Goal: Task Accomplishment & Management: Use online tool/utility

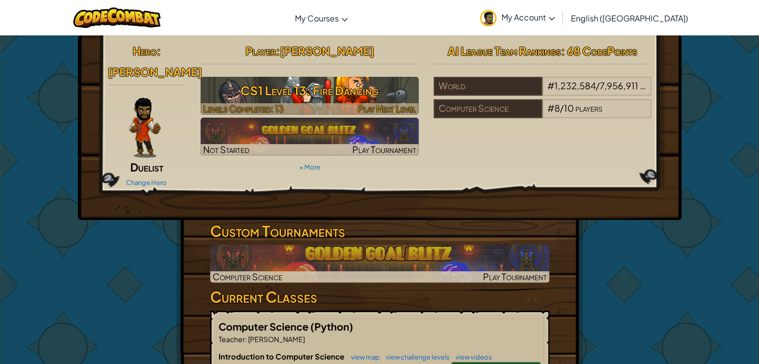
click at [327, 107] on div at bounding box center [310, 108] width 218 height 11
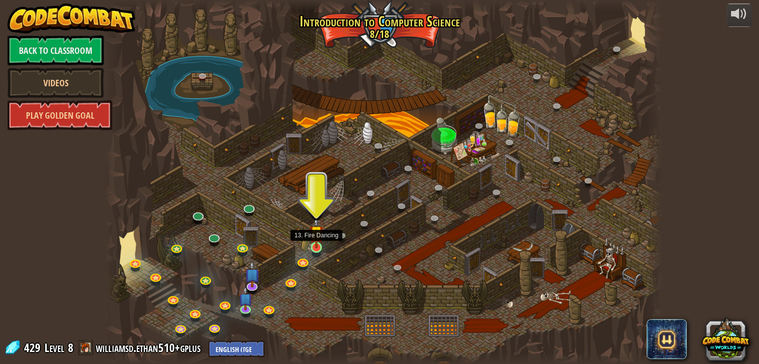
click at [310, 236] on img at bounding box center [317, 233] width 14 height 32
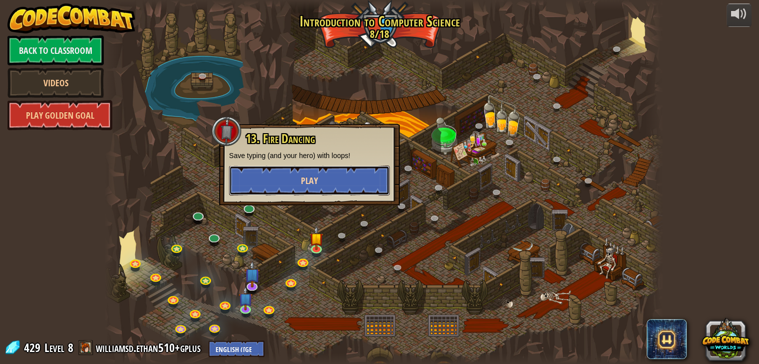
click at [306, 177] on span "Play" at bounding box center [309, 181] width 17 height 12
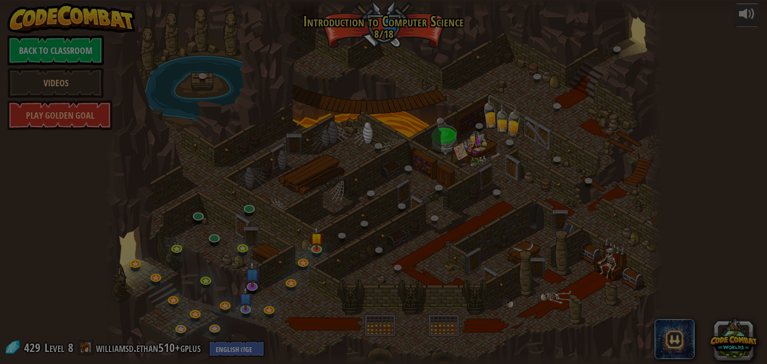
click at [306, 1] on body "powered by Back to Classroom Videos Play Golden Goal 25. Kithgard Gates (Locked…" at bounding box center [383, 0] width 767 height 1
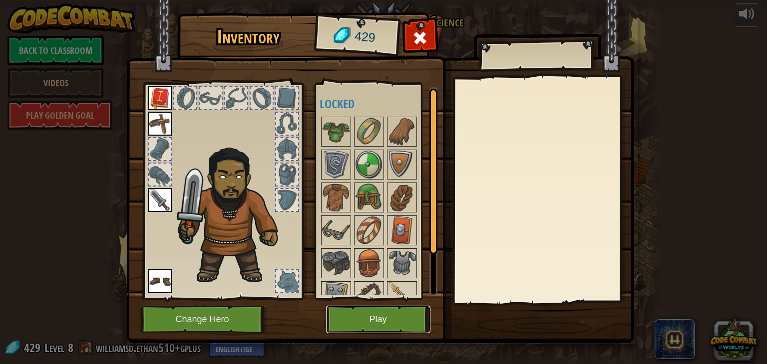
click at [361, 319] on button "Play" at bounding box center [378, 319] width 104 height 27
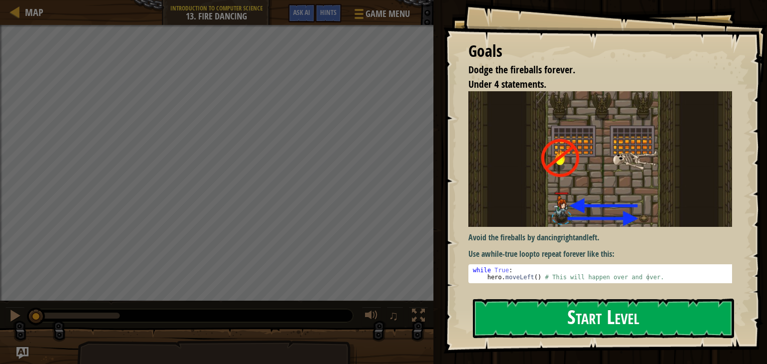
click at [547, 318] on button "Start Level" at bounding box center [603, 318] width 261 height 39
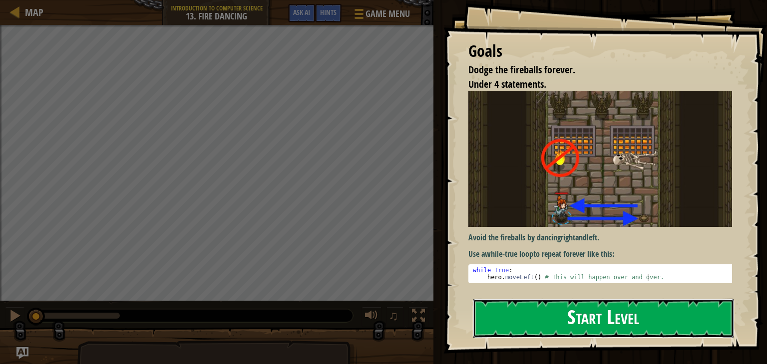
click at [547, 318] on button "Start Level" at bounding box center [603, 318] width 261 height 39
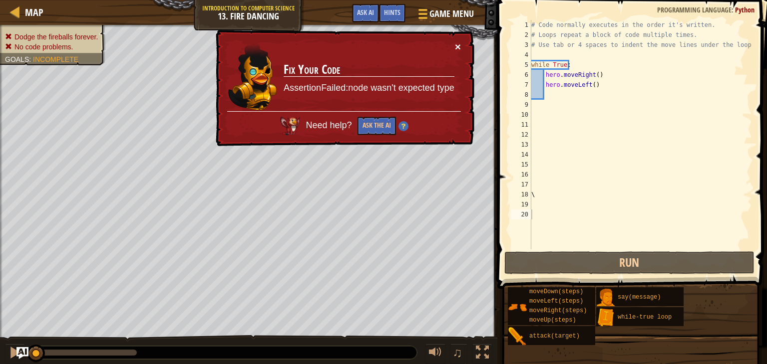
click at [457, 48] on button "×" at bounding box center [458, 46] width 6 height 10
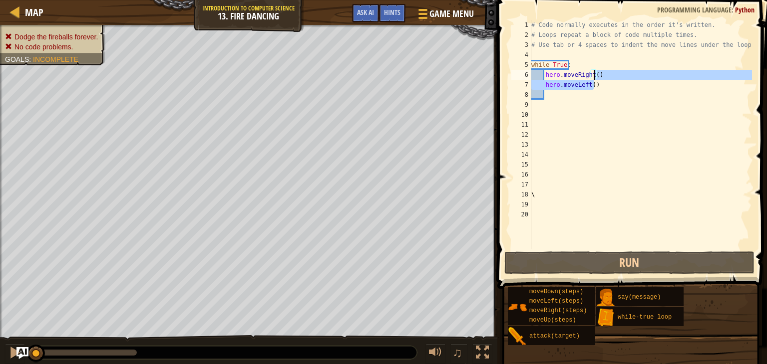
click at [595, 76] on div "# Code normally executes in the order it's written. # Loops repeat a block of c…" at bounding box center [640, 145] width 223 height 250
type textarea "hero.moveRight(2"
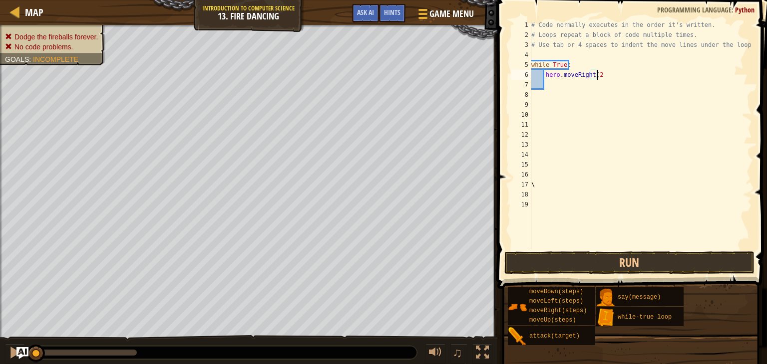
scroll to position [4, 4]
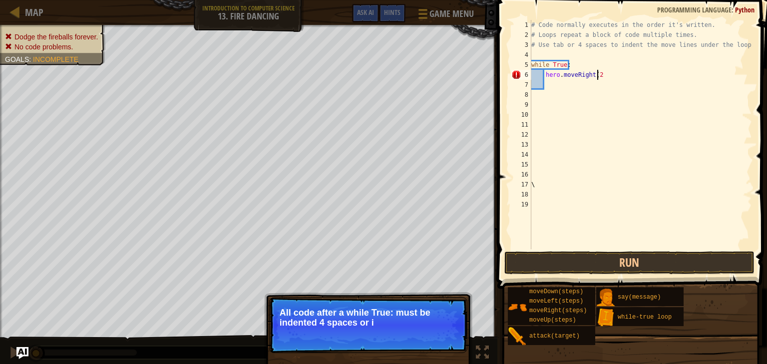
click at [576, 88] on div "# Code normally executes in the order it's written. # Loops repeat a block of c…" at bounding box center [640, 145] width 223 height 250
type textarea "h"
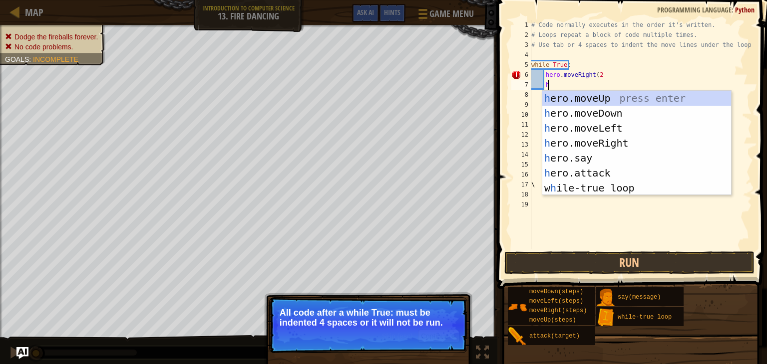
scroll to position [4, 0]
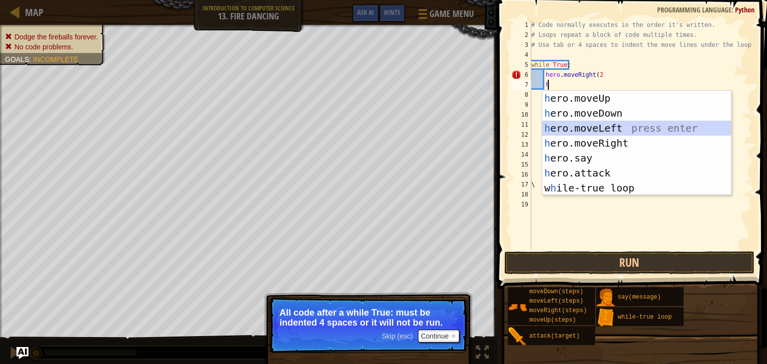
click at [597, 129] on div "h ero.moveUp press enter h ero.moveDown press enter h ero.moveLeft press enter …" at bounding box center [636, 158] width 189 height 135
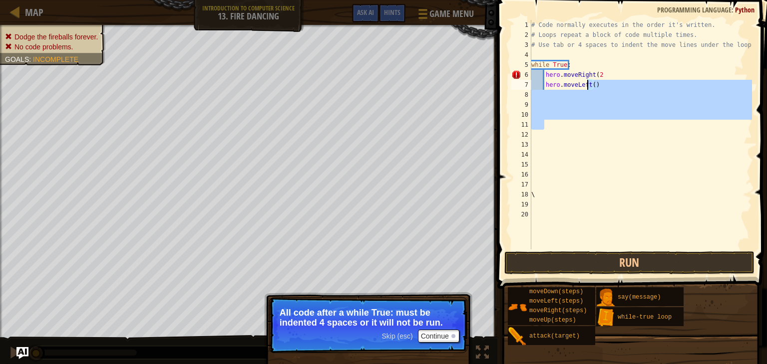
drag, startPoint x: 597, startPoint y: 129, endPoint x: 590, endPoint y: 86, distance: 43.5
click at [590, 86] on div "# Code normally executes in the order it's written. # Loops repeat a block of c…" at bounding box center [640, 145] width 223 height 250
click at [591, 84] on div "# Code normally executes in the order it's written. # Loops repeat a block of c…" at bounding box center [640, 135] width 223 height 230
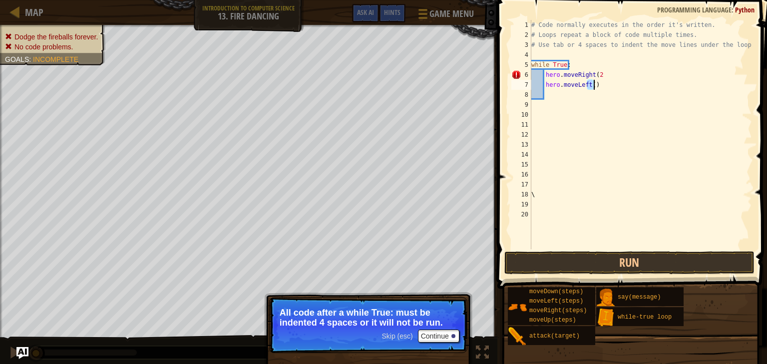
click at [591, 84] on div "# Code normally executes in the order it's written. # Loops repeat a block of c…" at bounding box center [640, 145] width 223 height 250
type textarea "hero.moveLeft()"
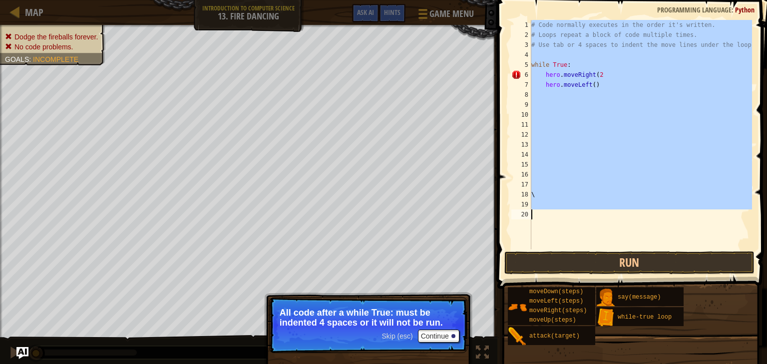
click at [591, 84] on div "# Code normally executes in the order it's written. # Loops repeat a block of c…" at bounding box center [640, 145] width 223 height 250
click at [593, 90] on div "# Code normally executes in the order it's written. # Loops repeat a block of c…" at bounding box center [640, 135] width 223 height 230
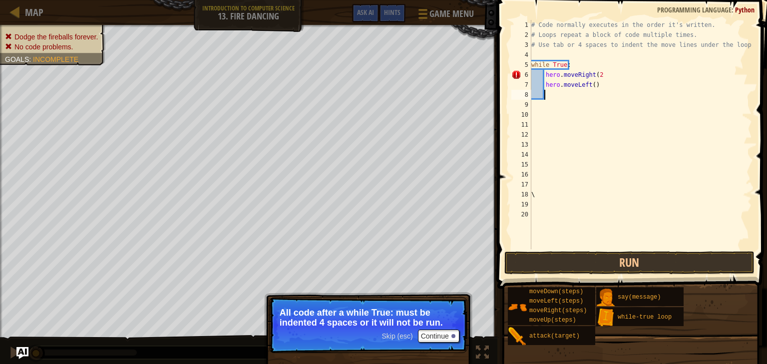
click at [590, 86] on div "# Code normally executes in the order it's written. # Loops repeat a block of c…" at bounding box center [640, 145] width 223 height 250
click at [596, 75] on div "# Code normally executes in the order it's written. # Loops repeat a block of c…" at bounding box center [640, 145] width 223 height 250
type textarea "hero.moveRight(2)"
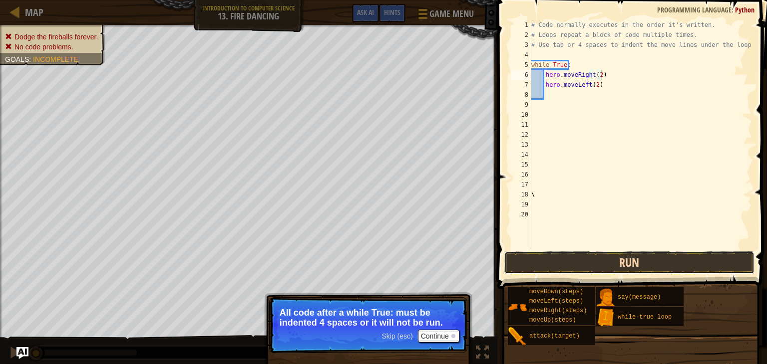
click at [612, 261] on button "Run" at bounding box center [629, 263] width 250 height 23
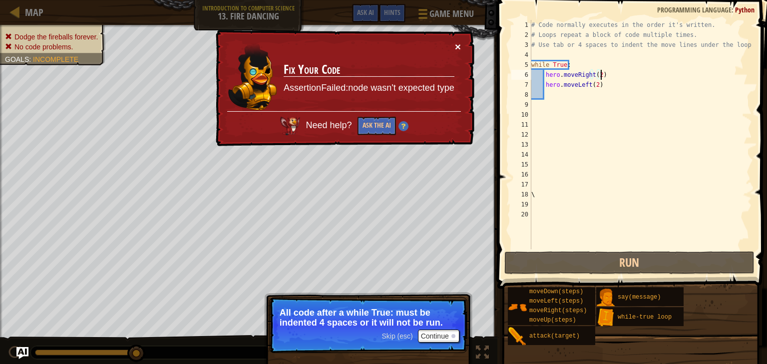
click at [459, 44] on button "×" at bounding box center [458, 46] width 6 height 10
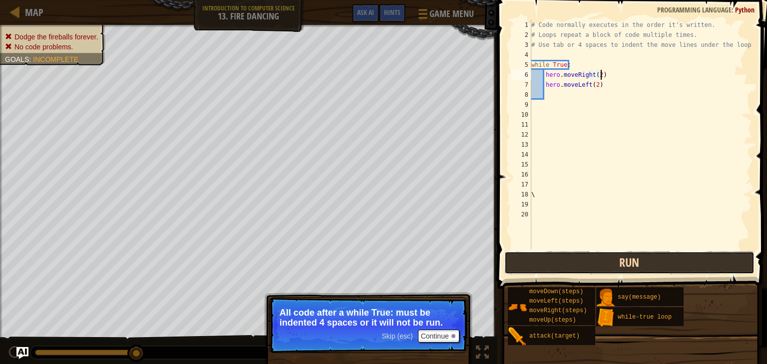
click at [594, 266] on button "Run" at bounding box center [629, 263] width 250 height 23
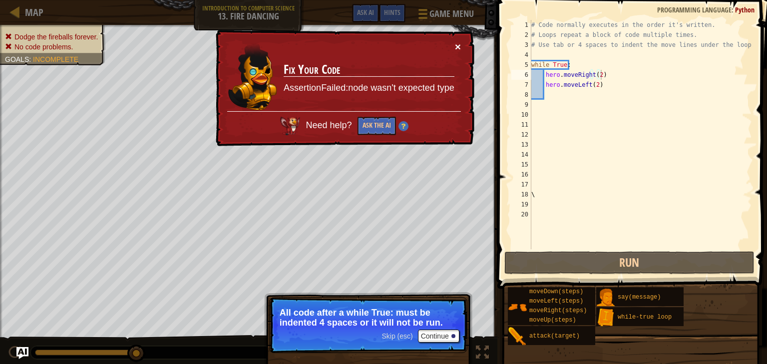
click at [455, 44] on button "×" at bounding box center [458, 46] width 6 height 10
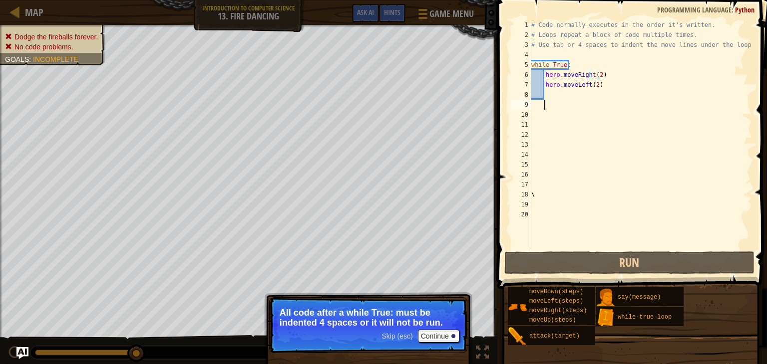
click at [594, 100] on div "# Code normally executes in the order it's written. # Loops repeat a block of c…" at bounding box center [640, 145] width 223 height 250
click at [597, 88] on div "# Code normally executes in the order it's written. # Loops repeat a block of c…" at bounding box center [640, 145] width 223 height 250
type textarea "hero.moveLeft(2)"
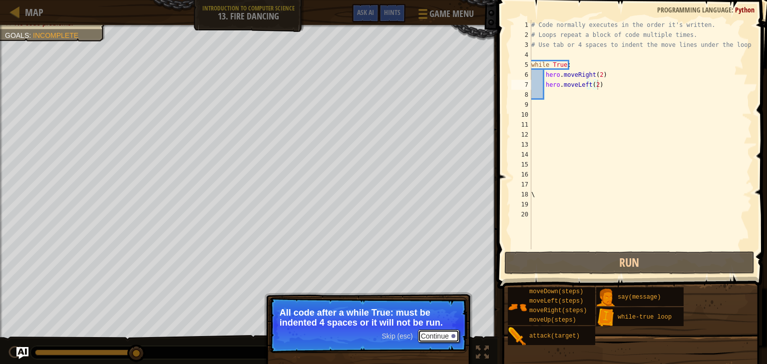
click at [435, 340] on button "Continue" at bounding box center [438, 336] width 41 height 13
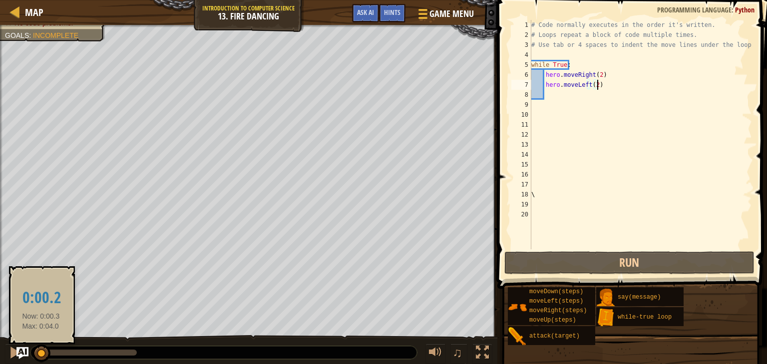
click at [41, 354] on div at bounding box center [38, 353] width 7 height 6
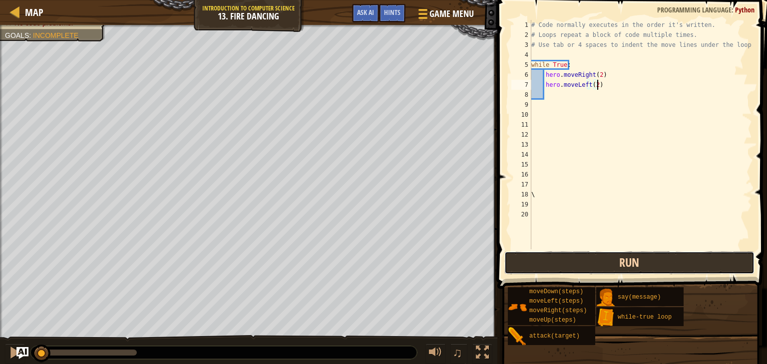
click at [615, 272] on button "Run" at bounding box center [629, 263] width 250 height 23
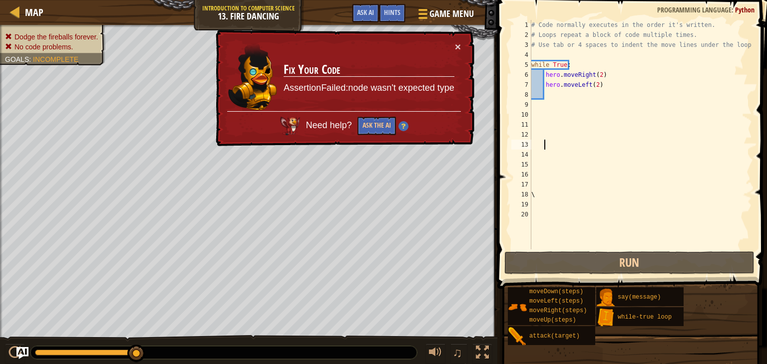
click at [589, 148] on div "# Code normally executes in the order it's written. # Loops repeat a block of c…" at bounding box center [640, 145] width 223 height 250
click at [457, 38] on div "× Fix Your Code AssertionFailed:node wasn't expected type Need help? Ask the AI" at bounding box center [343, 88] width 261 height 118
click at [457, 47] on button "×" at bounding box center [458, 47] width 6 height 10
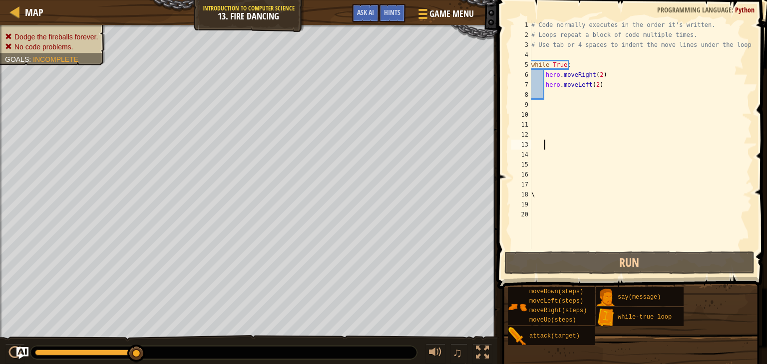
click at [593, 81] on div "# Code normally executes in the order it's written. # Loops repeat a block of c…" at bounding box center [640, 145] width 223 height 250
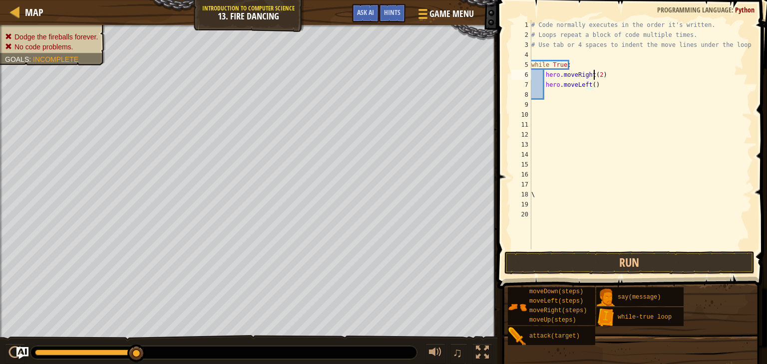
click at [594, 77] on div "# Code normally executes in the order it's written. # Loops repeat a block of c…" at bounding box center [640, 145] width 223 height 250
click at [596, 75] on div "# Code normally executes in the order it's written. # Loops repeat a block of c…" at bounding box center [640, 145] width 223 height 250
type textarea "hero.moveRight()"
click at [617, 254] on button "Run" at bounding box center [629, 263] width 250 height 23
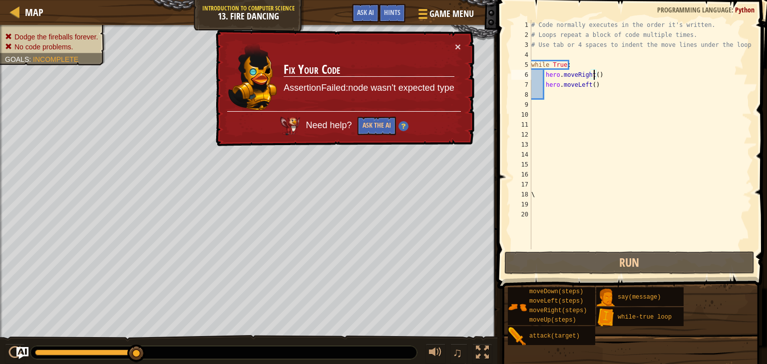
click at [608, 77] on div "# Code normally executes in the order it's written. # Loops repeat a block of c…" at bounding box center [640, 145] width 223 height 250
click at [601, 91] on div "# Code normally executes in the order it's written. # Loops repeat a block of c…" at bounding box center [640, 145] width 223 height 250
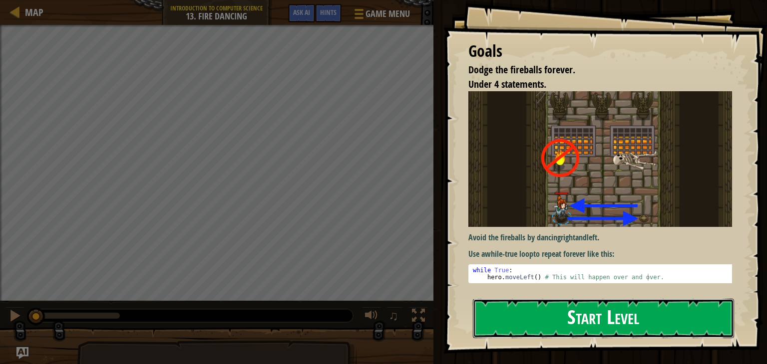
click at [617, 320] on button "Start Level" at bounding box center [603, 318] width 261 height 39
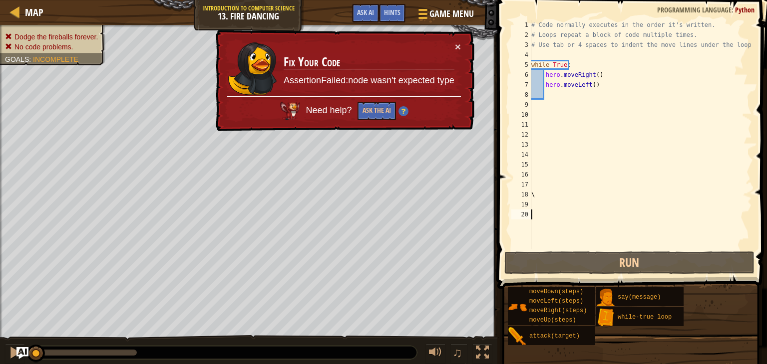
type textarea "\"
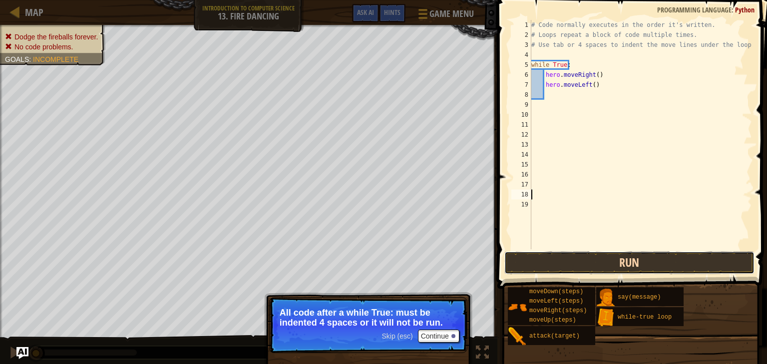
click at [577, 268] on button "Run" at bounding box center [629, 263] width 250 height 23
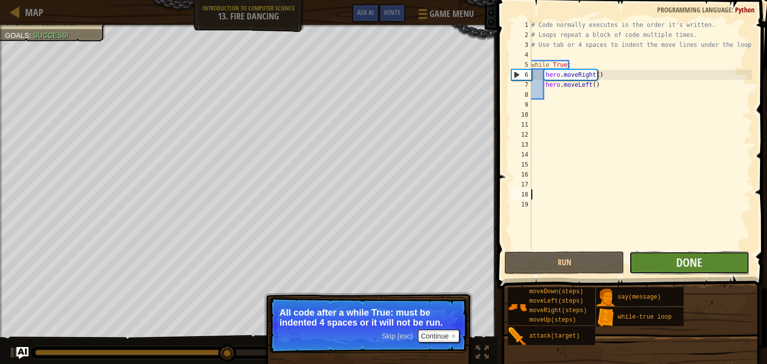
click at [652, 263] on button "Done" at bounding box center [689, 263] width 120 height 23
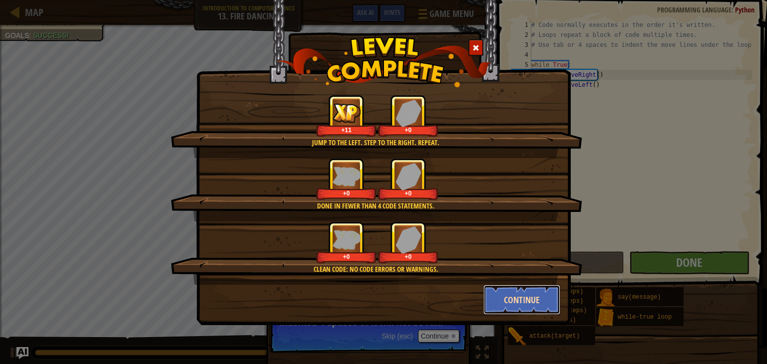
click at [517, 300] on button "Continue" at bounding box center [521, 300] width 77 height 30
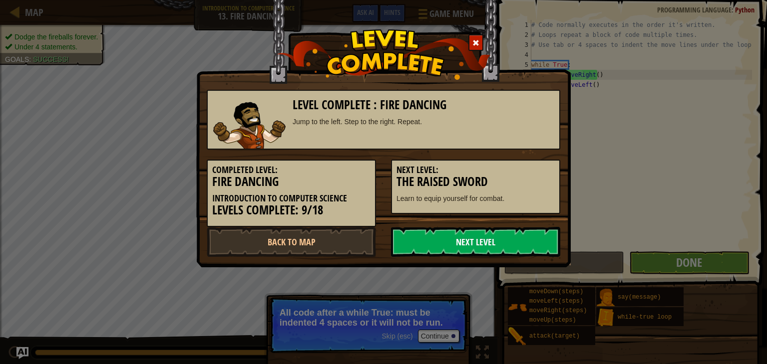
click at [477, 241] on link "Next Level" at bounding box center [475, 242] width 169 height 30
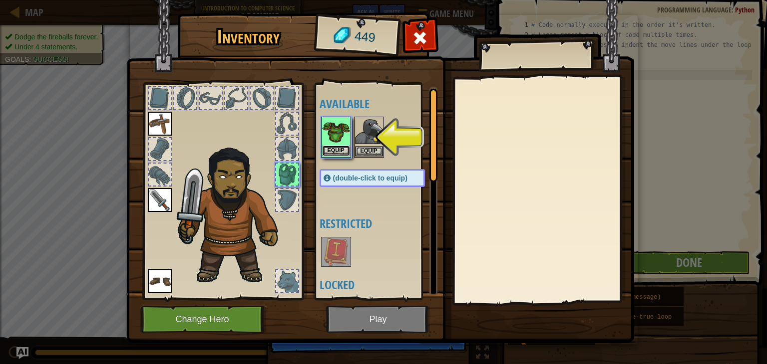
click at [331, 146] on button "Equip" at bounding box center [336, 151] width 28 height 10
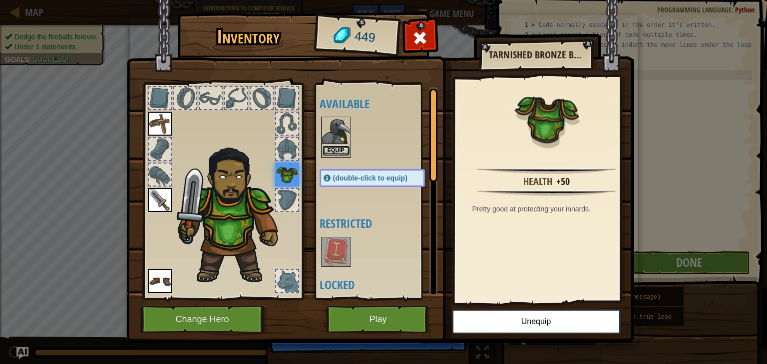
click at [336, 150] on button "Equip" at bounding box center [336, 151] width 28 height 10
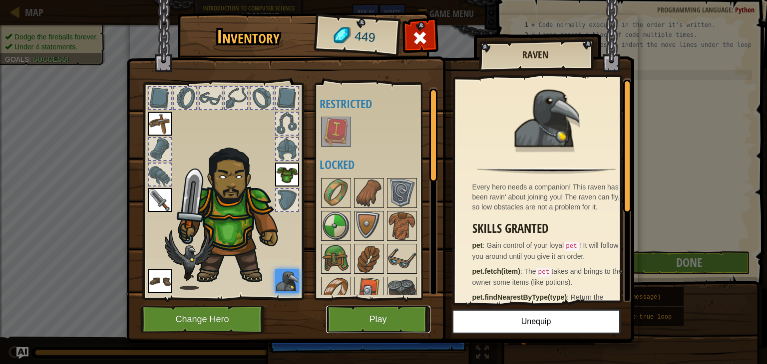
click at [369, 314] on button "Play" at bounding box center [378, 319] width 104 height 27
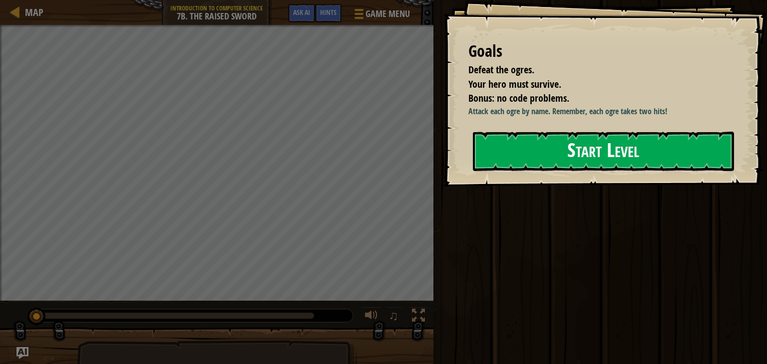
click at [542, 159] on button "Start Level" at bounding box center [603, 151] width 261 height 39
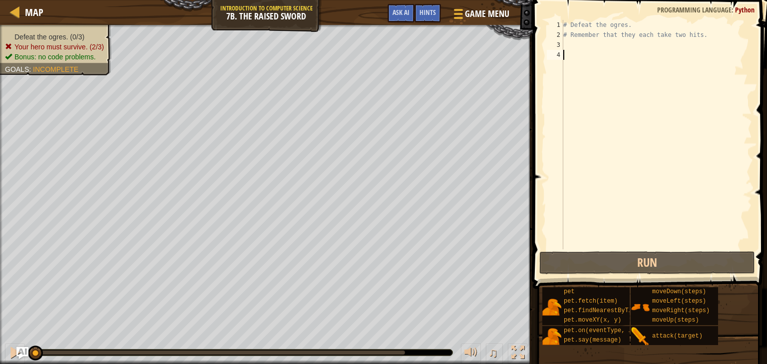
scroll to position [4, 0]
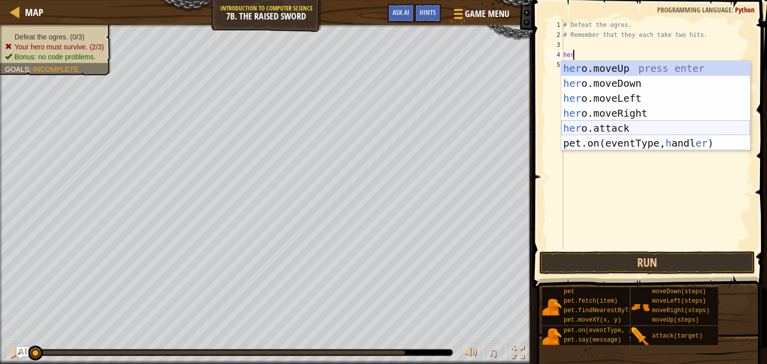
click at [625, 128] on div "her o.moveUp press enter her o.moveDown press enter her o.moveLeft press enter …" at bounding box center [655, 121] width 189 height 120
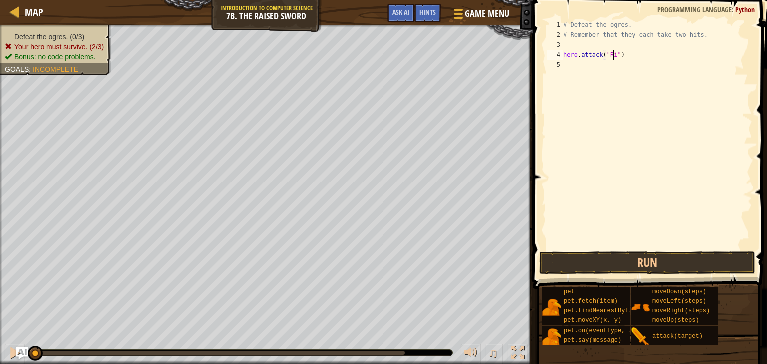
scroll to position [4, 4]
type textarea "hero.attack("Rig")"
click at [571, 65] on div "# Defeat the ogres. # Remember that they each take two hits. hero . attack ( "R…" at bounding box center [656, 145] width 191 height 250
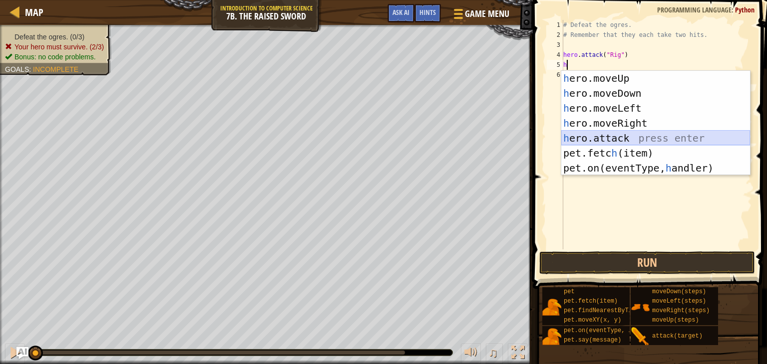
drag, startPoint x: 575, startPoint y: 140, endPoint x: 586, endPoint y: 133, distance: 13.0
click at [586, 133] on div "h ero.moveUp press enter h ero.moveDown press enter h ero.moveLeft press enter …" at bounding box center [655, 138] width 189 height 135
type textarea "hero.attack("Enemy Name")"
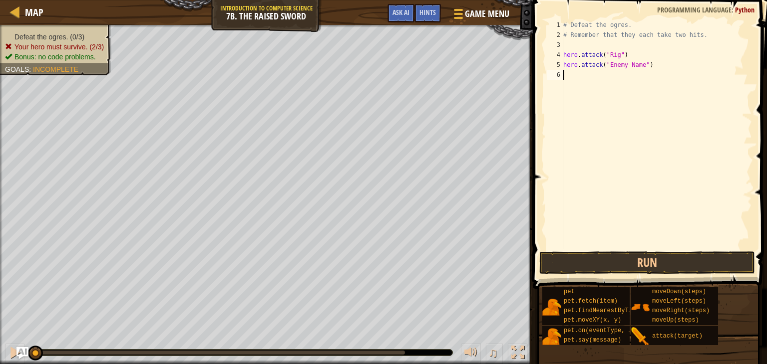
click at [586, 133] on div "# Defeat the ogres. # Remember that they each take two hits. hero . attack ( "R…" at bounding box center [656, 145] width 191 height 250
click at [633, 64] on div "# Defeat the ogres. # Remember that they each take two hits. hero . attack ( "R…" at bounding box center [656, 145] width 191 height 250
click at [638, 66] on div "# Defeat the ogres. # Remember that they each take two hits. hero . attack ( "R…" at bounding box center [656, 145] width 191 height 250
click at [638, 66] on div "# Defeat the ogres. # Remember that they each take two hits. hero . attack ( "R…" at bounding box center [656, 135] width 191 height 230
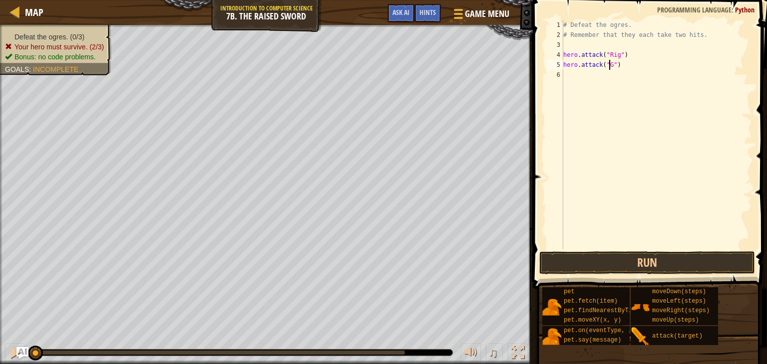
scroll to position [4, 3]
type textarea "hero.attack("Gurt")"
click at [575, 71] on div "# Defeat the ogres. # Remember that they each take two hits. hero . attack ( "R…" at bounding box center [656, 145] width 191 height 250
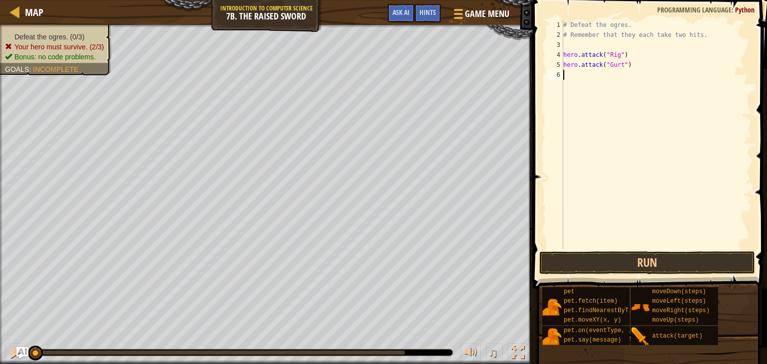
click at [575, 71] on div "# Defeat the ogres. # Remember that they each take two hits. hero . attack ( "R…" at bounding box center [656, 145] width 191 height 250
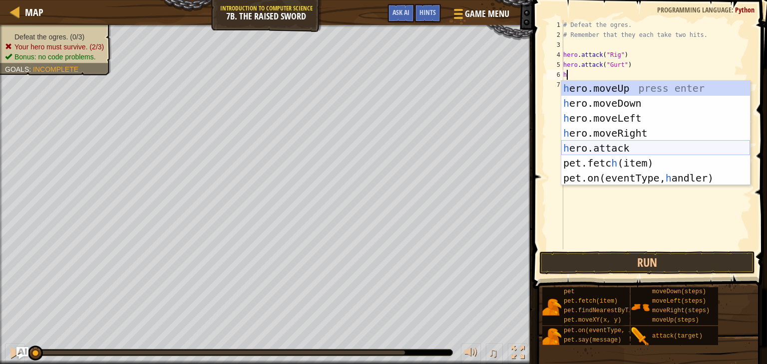
click at [590, 147] on div "h ero.moveUp press enter h ero.moveDown press enter h ero.moveLeft press enter …" at bounding box center [655, 148] width 189 height 135
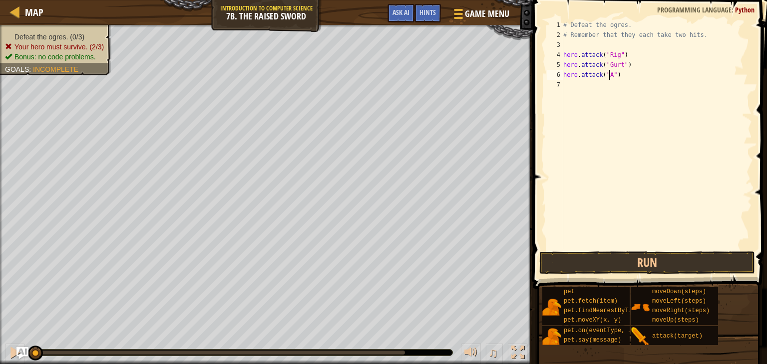
scroll to position [4, 4]
type textarea "hero.attack("Ack")"
click at [635, 262] on button "Run" at bounding box center [647, 263] width 216 height 23
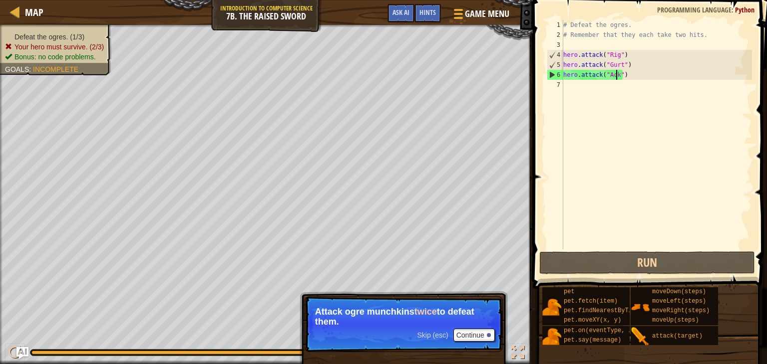
click at [564, 86] on div "# Defeat the ogres. # Remember that they each take two hits. hero . attack ( "R…" at bounding box center [656, 145] width 191 height 250
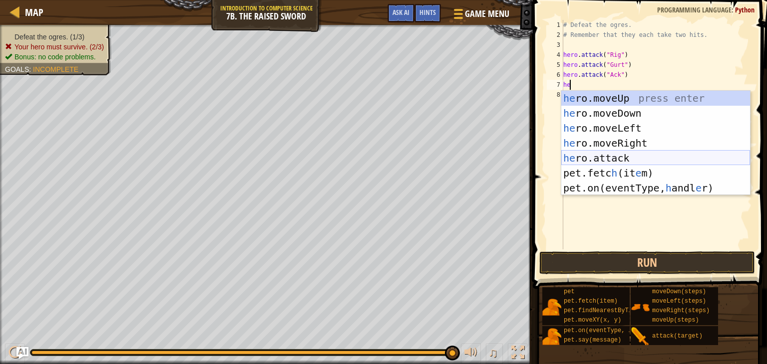
click at [606, 158] on div "he ro.moveUp press enter he ro.moveDown press enter he ro.moveLeft press enter …" at bounding box center [655, 158] width 189 height 135
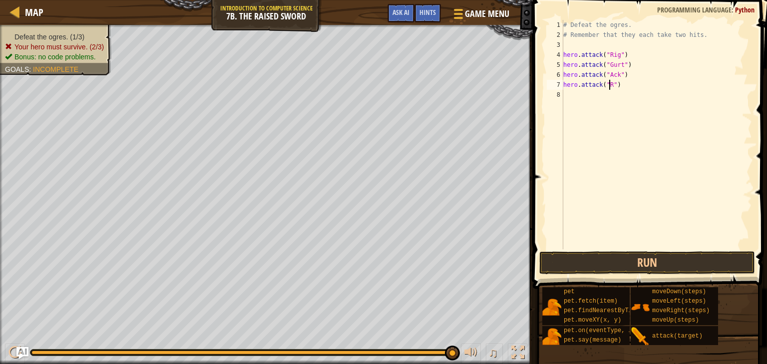
scroll to position [4, 4]
type textarea "hero.attack("Rig")"
click at [610, 97] on div "# Defeat the ogres. # Remember that they each take two hits. hero . attack ( "R…" at bounding box center [656, 145] width 191 height 250
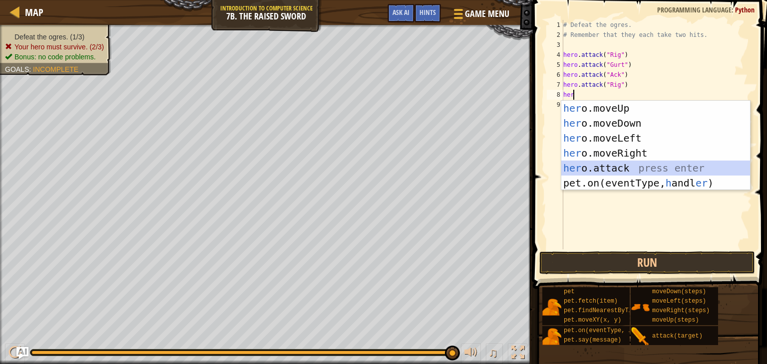
click at [614, 167] on div "her o.moveUp press enter her o.moveDown press enter her o.moveLeft press enter …" at bounding box center [655, 161] width 189 height 120
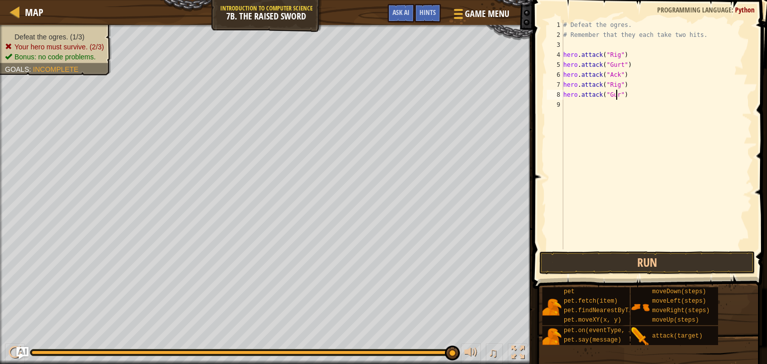
type textarea "hero.attack("Gurt")"
click at [563, 101] on div "# Defeat the ogres. # Remember that they each take two hits. hero . attack ( "R…" at bounding box center [656, 145] width 191 height 250
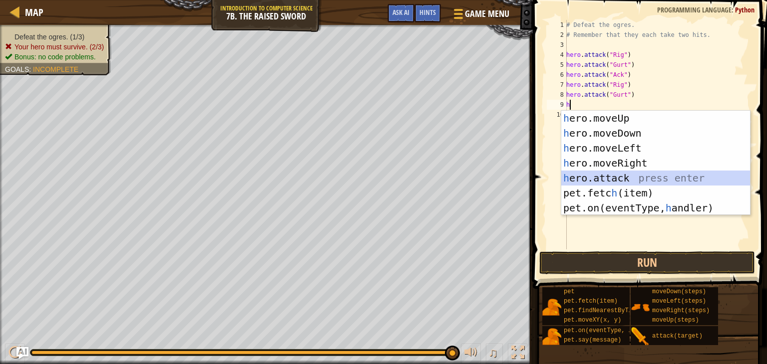
click at [627, 180] on div "h ero.moveUp press enter h ero.moveDown press enter h ero.moveLeft press enter …" at bounding box center [655, 178] width 189 height 135
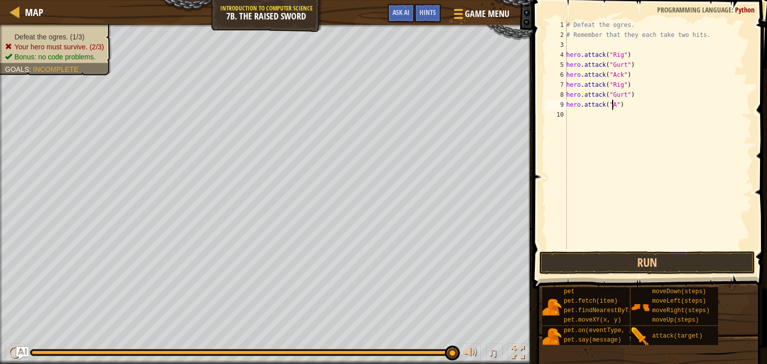
scroll to position [4, 4]
type textarea "hero.attack("Ack")"
click at [648, 259] on button "Run" at bounding box center [647, 263] width 216 height 23
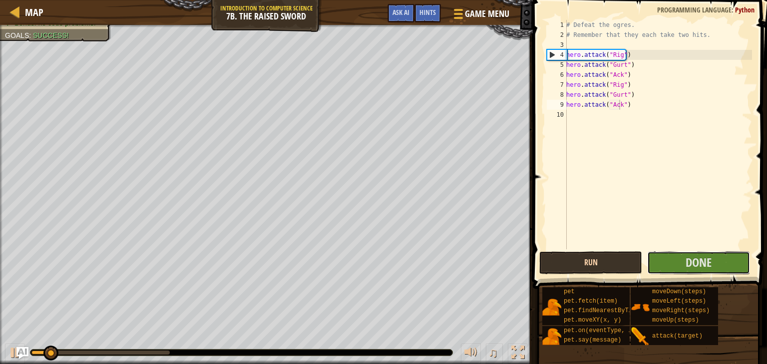
click at [648, 259] on button "Done" at bounding box center [698, 263] width 103 height 23
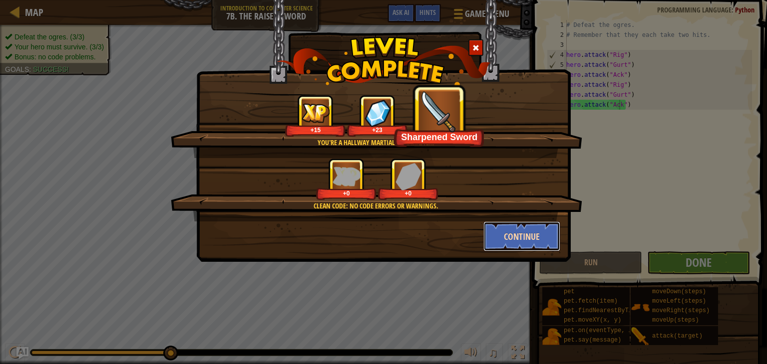
click at [512, 238] on button "Continue" at bounding box center [521, 237] width 77 height 30
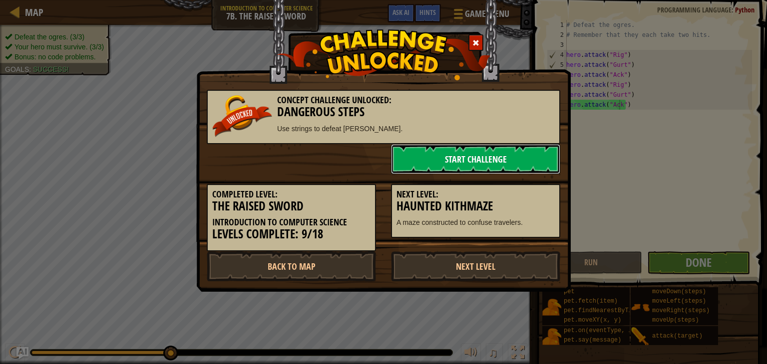
click at [466, 160] on link "Start Challenge" at bounding box center [475, 159] width 169 height 30
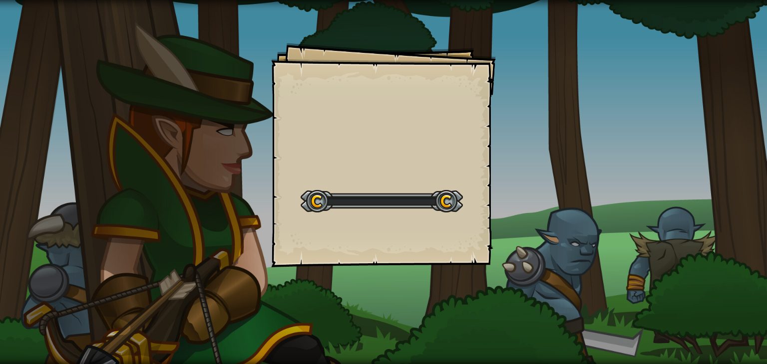
click at [466, 160] on div "Goals Start Level Error loading from server. Try refreshing the page. You'll ne…" at bounding box center [383, 155] width 225 height 225
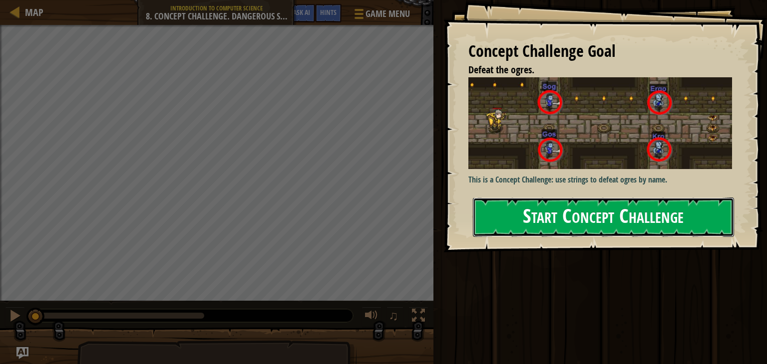
click at [531, 216] on button "Start Concept Challenge" at bounding box center [603, 217] width 261 height 39
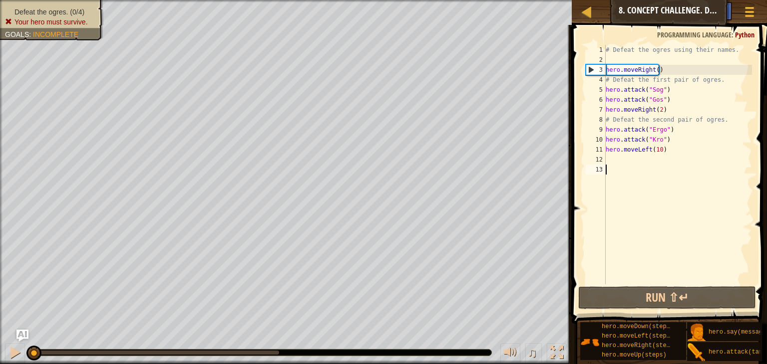
click at [645, 286] on span at bounding box center [670, 160] width 203 height 328
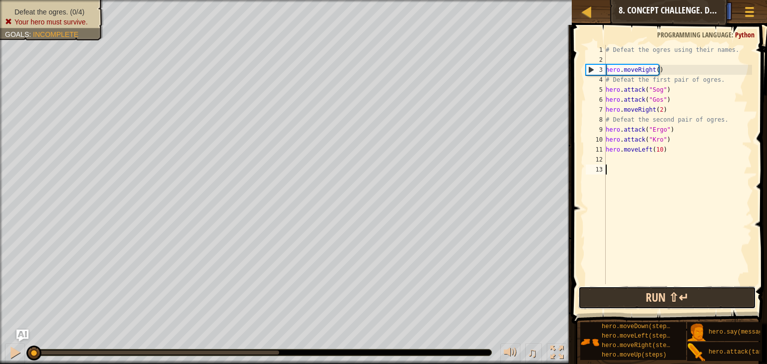
click at [648, 292] on button "Run ⇧↵" at bounding box center [667, 298] width 178 height 23
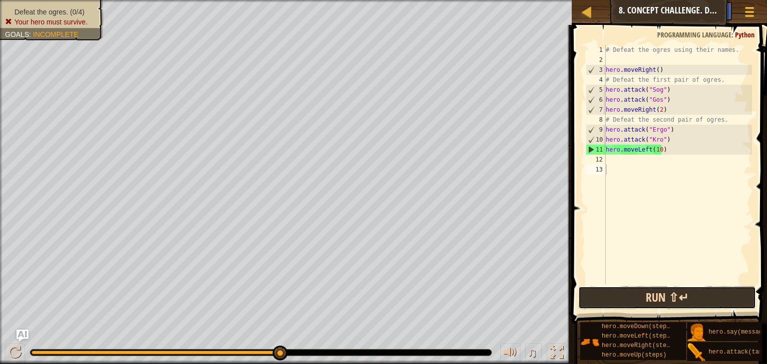
click at [652, 304] on button "Run ⇧↵" at bounding box center [667, 298] width 178 height 23
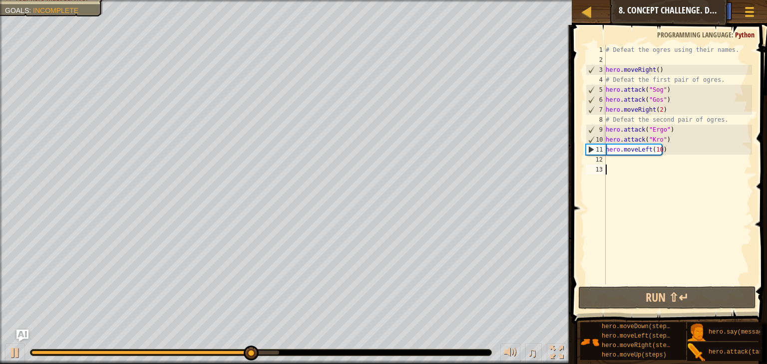
click at [639, 163] on div "# Defeat the ogres using their names. hero . moveRight ( ) # Defeat the first p…" at bounding box center [678, 175] width 148 height 260
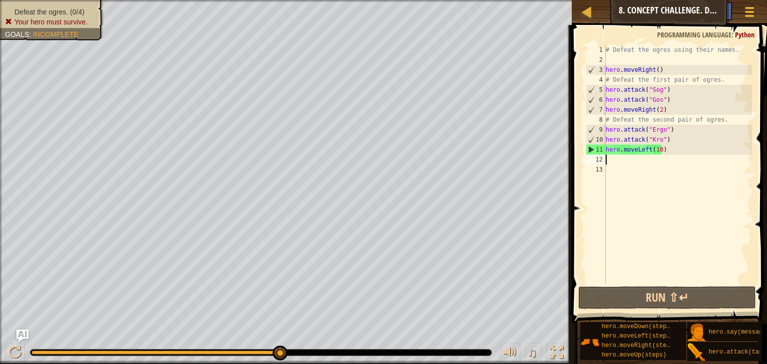
drag, startPoint x: 278, startPoint y: 351, endPoint x: 497, endPoint y: 360, distance: 219.9
click at [497, 360] on div "♫" at bounding box center [286, 350] width 572 height 30
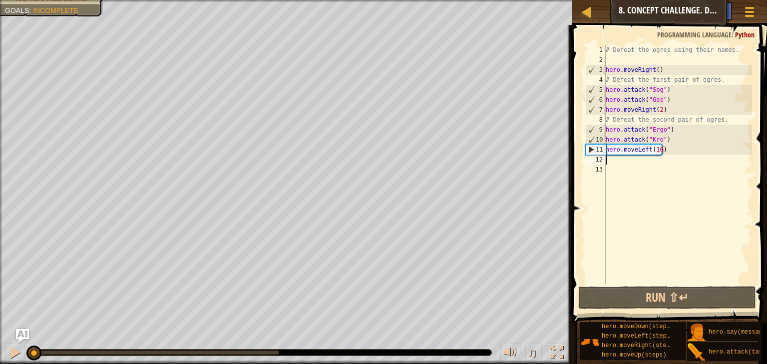
click at [6, 329] on div "Defeat the ogres. (0/4) Your hero must survive. Goals : Incomplete ♫ [PERSON_NA…" at bounding box center [383, 182] width 767 height 364
type textarea "j"
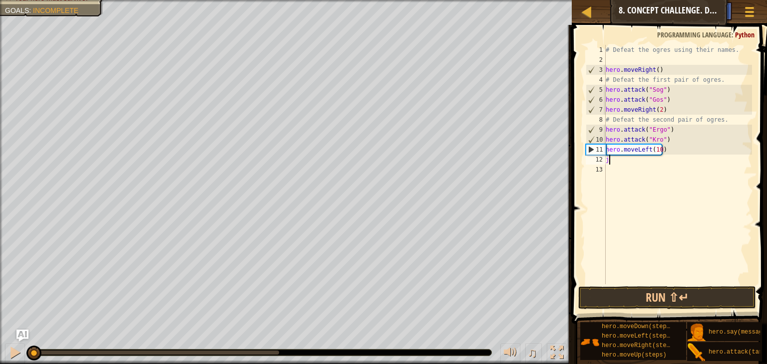
scroll to position [4, 0]
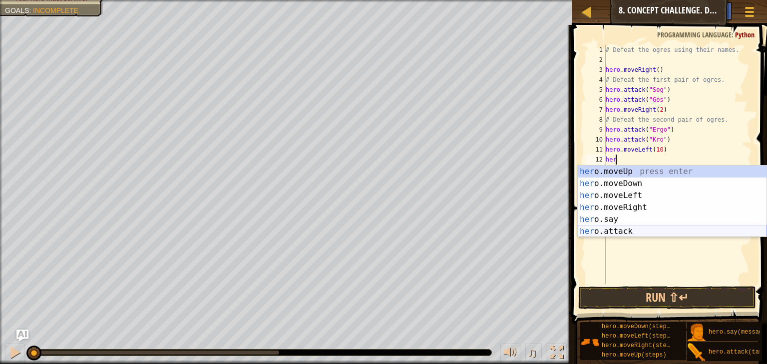
click at [650, 230] on div "her o.moveUp press enter her o.moveDown press enter her o.moveLeft press enter …" at bounding box center [672, 214] width 189 height 96
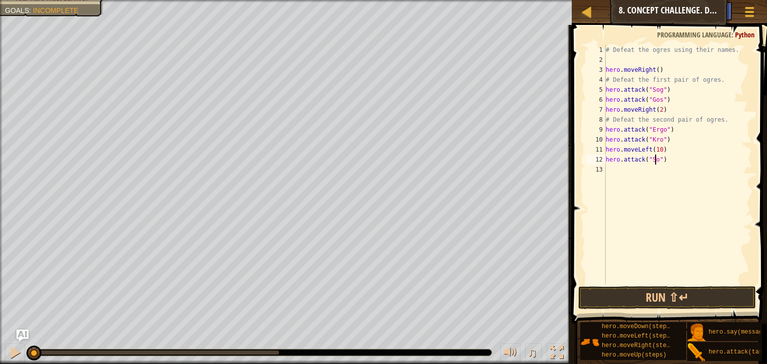
type textarea "hero.attack("Sog")"
click at [624, 174] on div "# Defeat the ogres using their names. hero . moveRight ( ) # Defeat the first p…" at bounding box center [678, 175] width 148 height 260
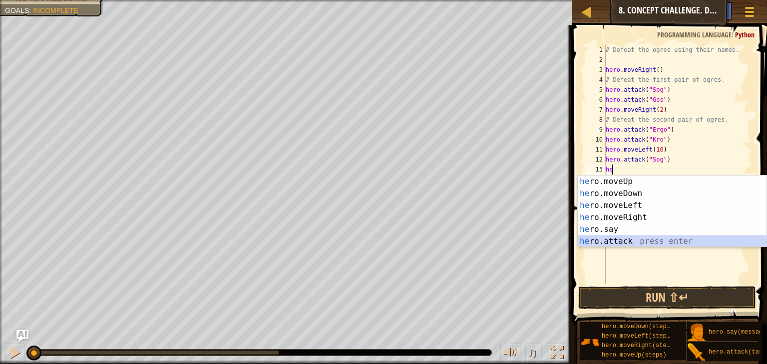
click at [607, 240] on div "he ro.moveUp press enter he ro.moveDown press enter he ro.moveLeft press enter …" at bounding box center [672, 224] width 189 height 96
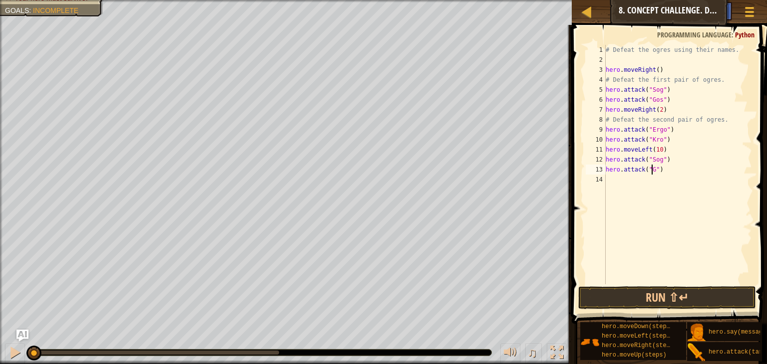
scroll to position [4, 3]
type textarea "hero.attack("Gos")"
click at [623, 178] on div "# Defeat the ogres using their names. hero . moveRight ( ) # Defeat the first p…" at bounding box center [678, 175] width 148 height 260
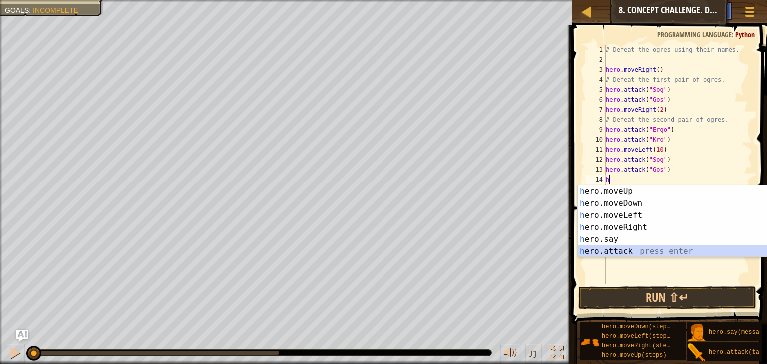
click at [618, 251] on div "h ero.moveUp press enter h ero.moveDown press enter h ero.moveLeft press enter …" at bounding box center [672, 234] width 189 height 96
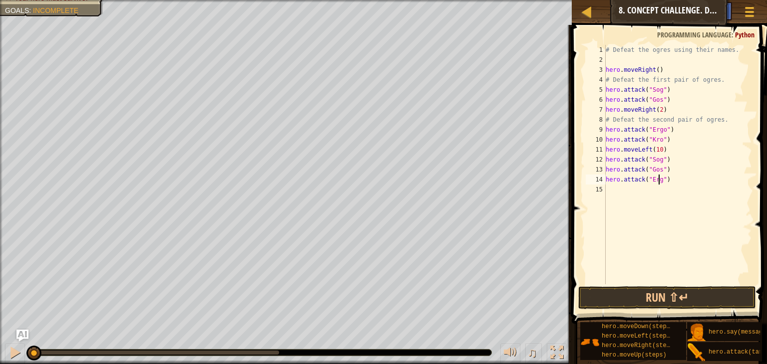
type textarea "hero.attack("Ergo")"
click at [609, 194] on div "# Defeat the ogres using their names. hero . moveRight ( ) # Defeat the first p…" at bounding box center [678, 175] width 148 height 260
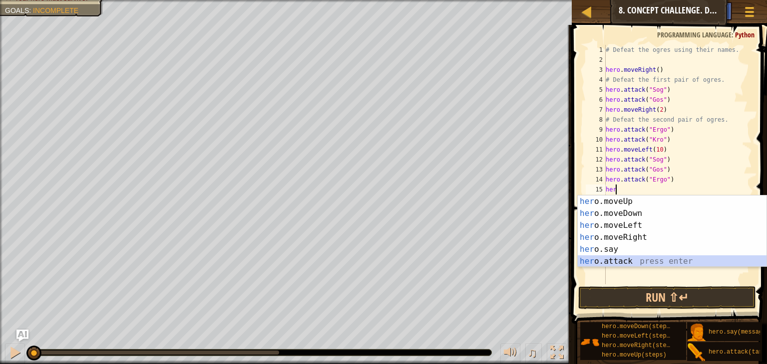
click at [610, 261] on div "her o.moveUp press enter her o.moveDown press enter her o.moveLeft press enter …" at bounding box center [672, 244] width 189 height 96
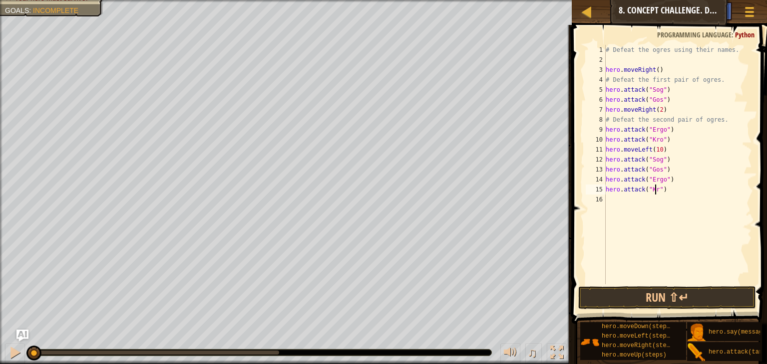
scroll to position [4, 4]
type textarea "hero.attack("Kro")"
click at [653, 301] on button "Run ⇧↵" at bounding box center [667, 298] width 178 height 23
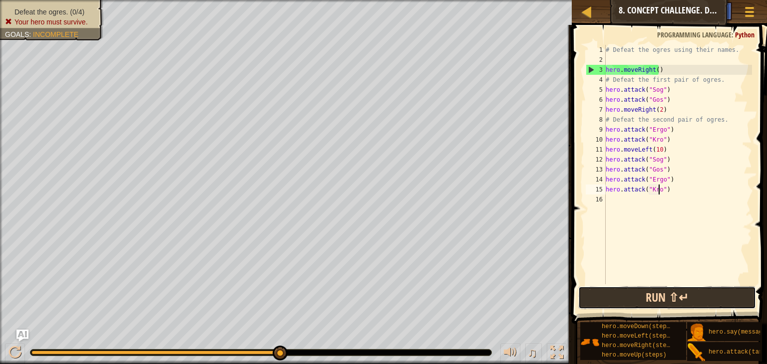
click at [657, 294] on button "Run ⇧↵" at bounding box center [667, 298] width 178 height 23
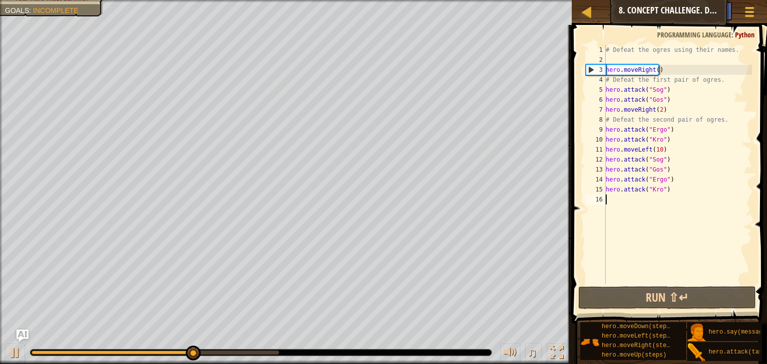
click at [679, 206] on div "# Defeat the ogres using their names. hero . moveRight ( ) # Defeat the first p…" at bounding box center [678, 175] width 148 height 260
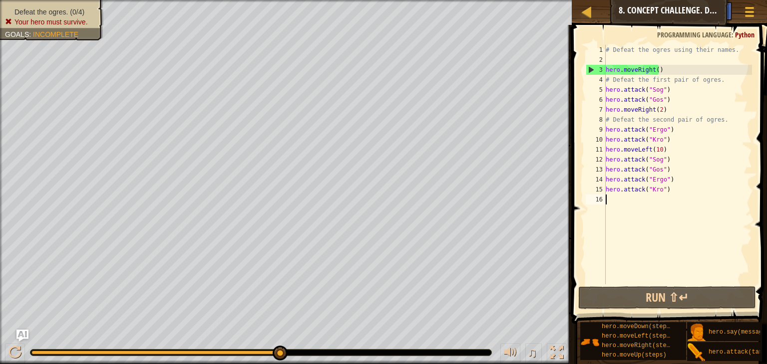
click at [671, 91] on div "# Defeat the ogres using their names. hero . moveRight ( ) # Defeat the first p…" at bounding box center [678, 175] width 148 height 260
type textarea "hero.attack("Sog")"
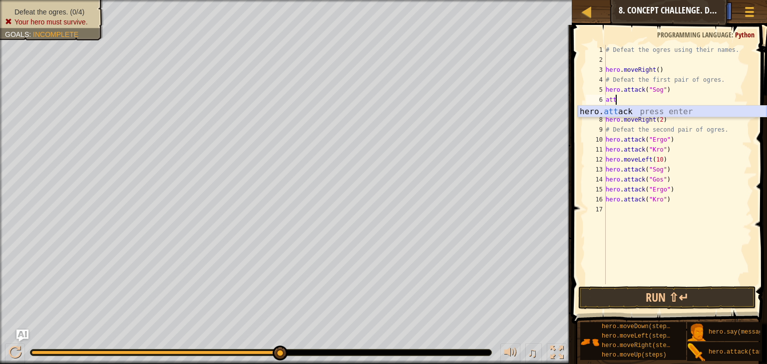
click at [656, 111] on div "hero. att ack press enter" at bounding box center [672, 124] width 189 height 36
type textarea "hero.attack("Gos")"
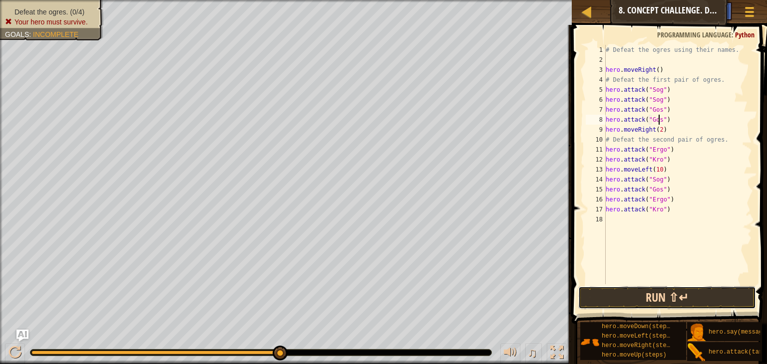
click at [677, 290] on button "Run ⇧↵" at bounding box center [667, 298] width 178 height 23
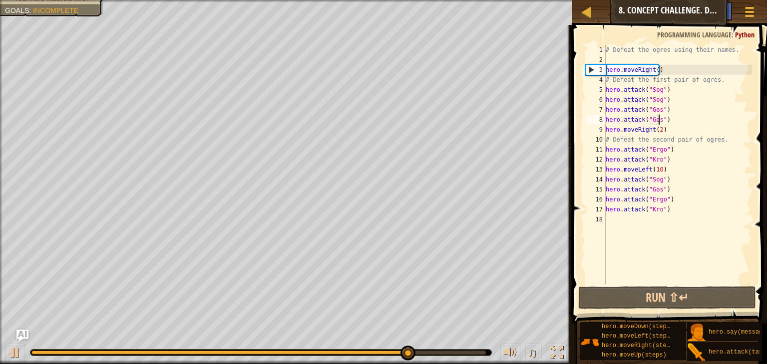
click at [661, 165] on div "# Defeat the ogres using their names. hero . moveRight ( ) # Defeat the first p…" at bounding box center [678, 175] width 148 height 260
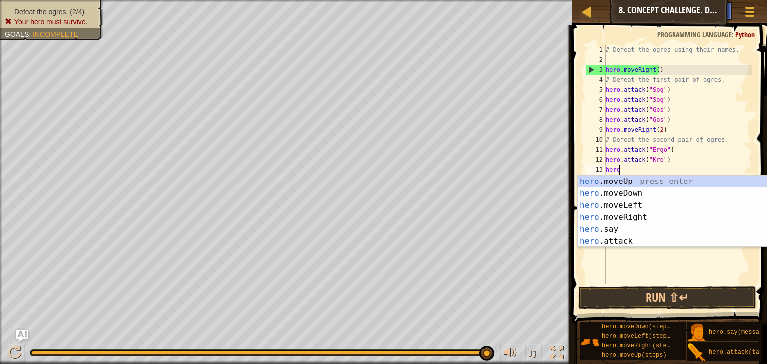
scroll to position [4, 0]
type textarea "h"
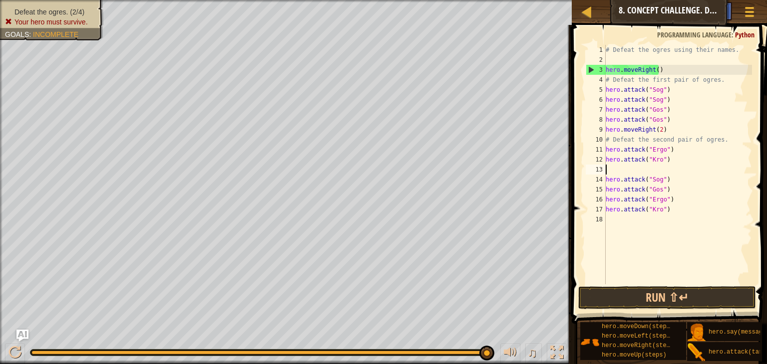
type textarea "hero.attack("Kro")"
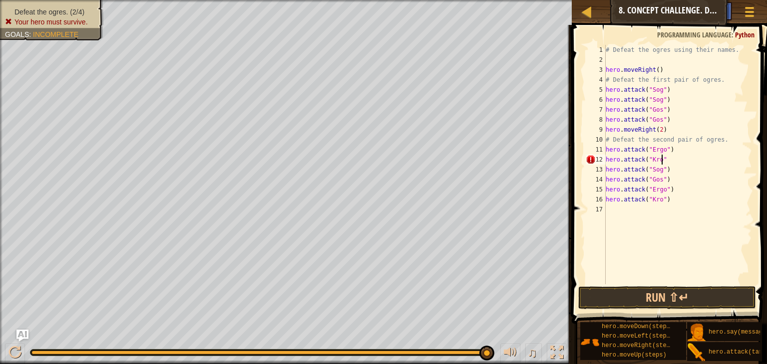
scroll to position [4, 4]
drag, startPoint x: 667, startPoint y: 181, endPoint x: 611, endPoint y: 181, distance: 56.9
click at [611, 181] on div "# Defeat the ogres using their names. hero . moveRight ( ) # Defeat the first p…" at bounding box center [678, 175] width 148 height 260
click at [609, 174] on div "# Defeat the ogres using their names. hero . moveRight ( ) # Defeat the first p…" at bounding box center [678, 175] width 148 height 260
click at [682, 186] on div "# Defeat the ogres using their names. hero . moveRight ( ) # Defeat the first p…" at bounding box center [678, 175] width 148 height 260
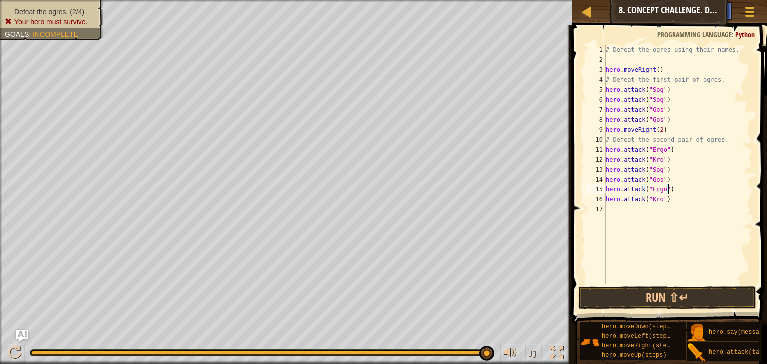
click at [670, 179] on div "# Defeat the ogres using their names. hero . moveRight ( ) # Defeat the first p…" at bounding box center [678, 175] width 148 height 260
click at [610, 174] on div "# Defeat the ogres using their names. hero . moveRight ( ) # Defeat the first p…" at bounding box center [678, 175] width 148 height 260
type textarea "hero.attack("Sog")"
click at [655, 300] on button "Run ⇧↵" at bounding box center [667, 298] width 178 height 23
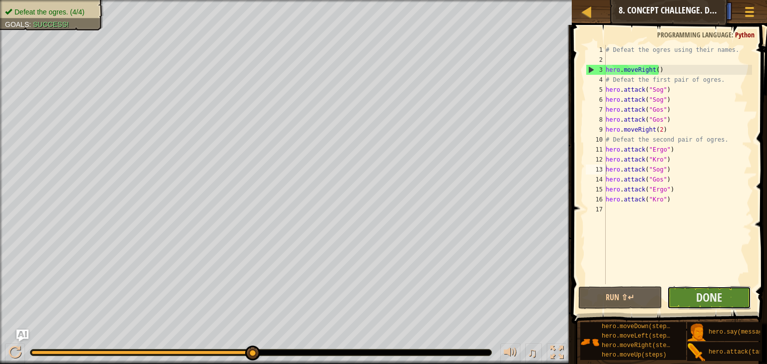
click at [681, 297] on button "Done" at bounding box center [709, 298] width 84 height 23
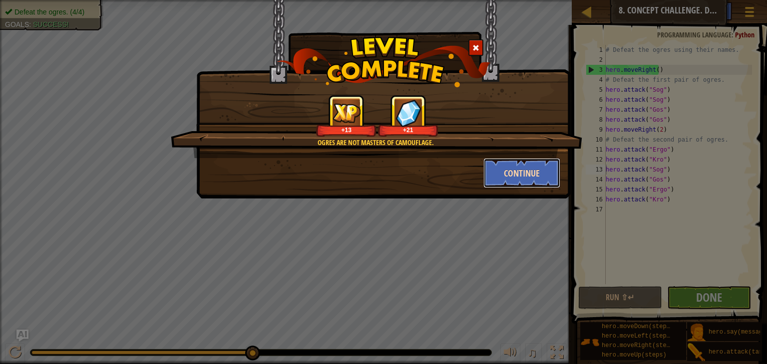
click at [514, 170] on button "Continue" at bounding box center [521, 173] width 77 height 30
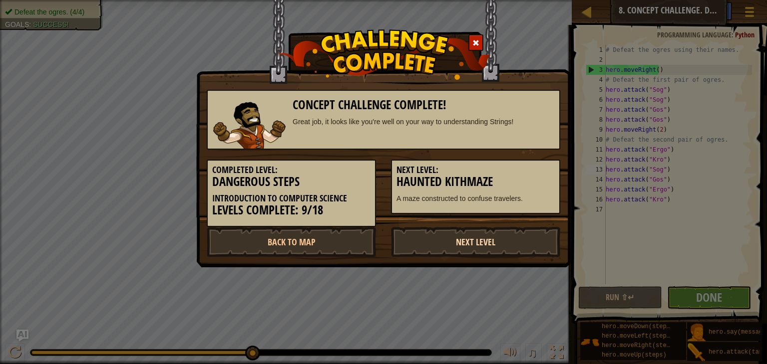
click at [463, 236] on link "Next Level" at bounding box center [475, 242] width 169 height 30
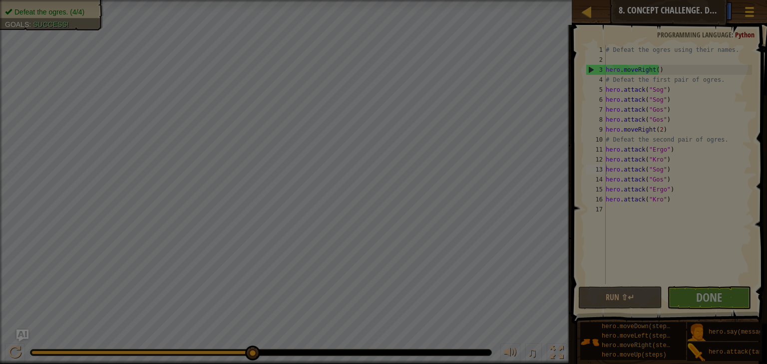
click at [463, 1] on body "Map Introduction to Computer Science 8. Concept Challenge. Dangerous Steps Game…" at bounding box center [383, 0] width 767 height 1
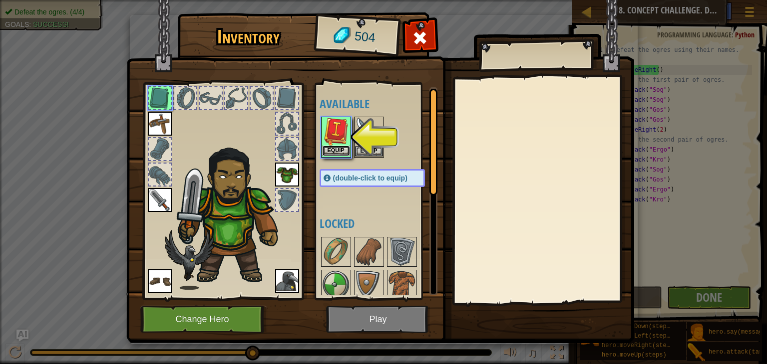
click at [341, 150] on button "Equip" at bounding box center [336, 151] width 28 height 10
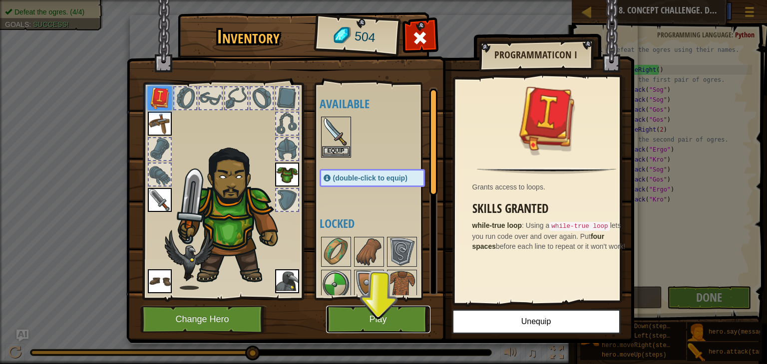
click at [374, 322] on button "Play" at bounding box center [378, 319] width 104 height 27
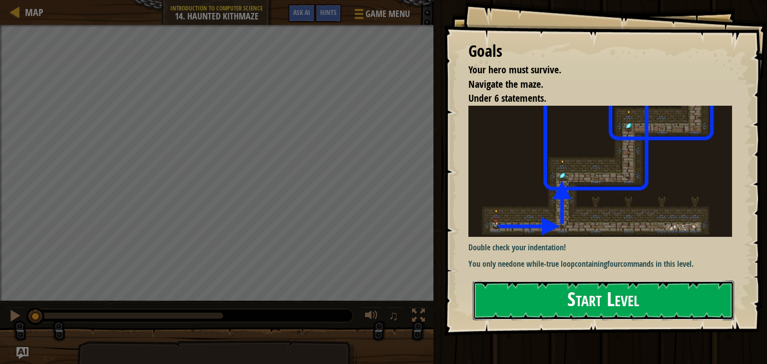
click at [550, 304] on button "Start Level" at bounding box center [603, 300] width 261 height 39
